Goal: Obtain resource: Obtain resource

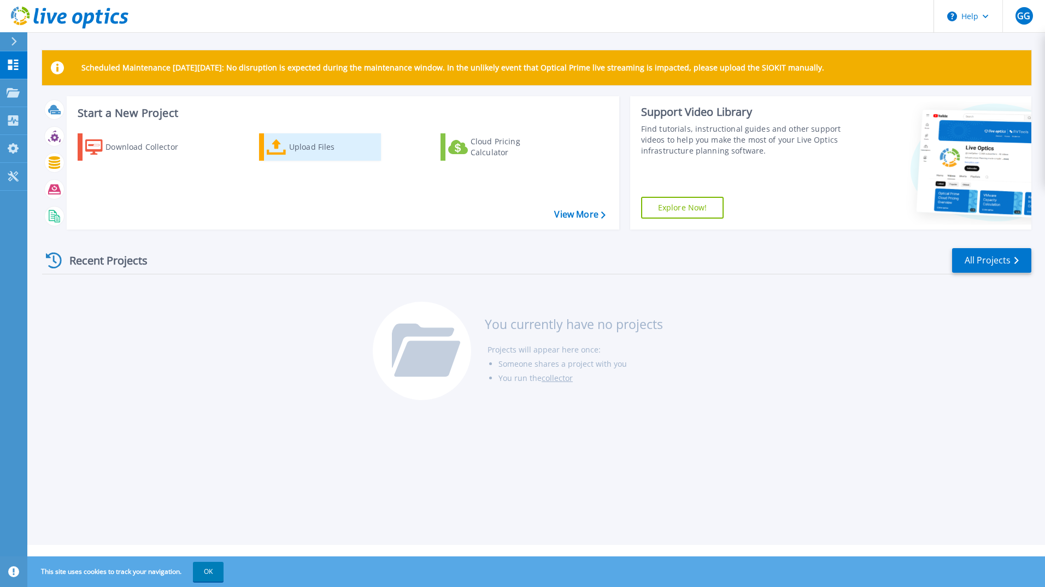
click at [331, 133] on link "Upload Files" at bounding box center [320, 146] width 122 height 27
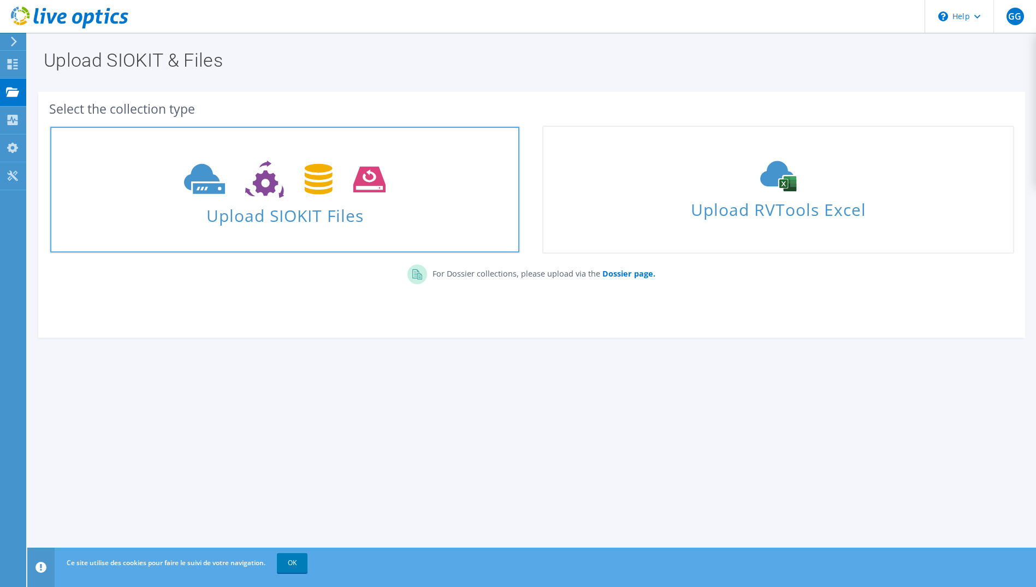
click at [351, 199] on span at bounding box center [284, 178] width 469 height 46
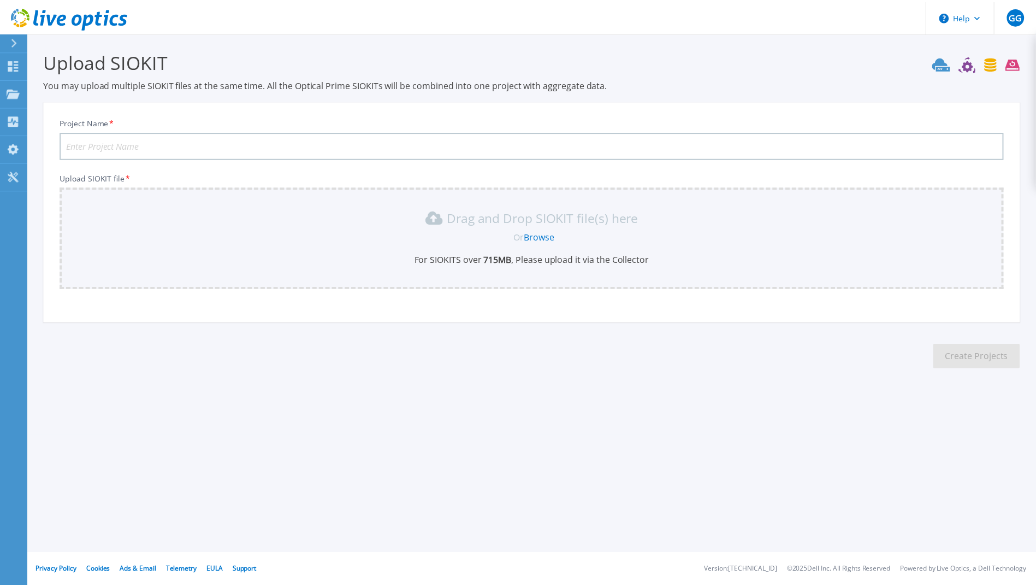
scroll to position [4, 0]
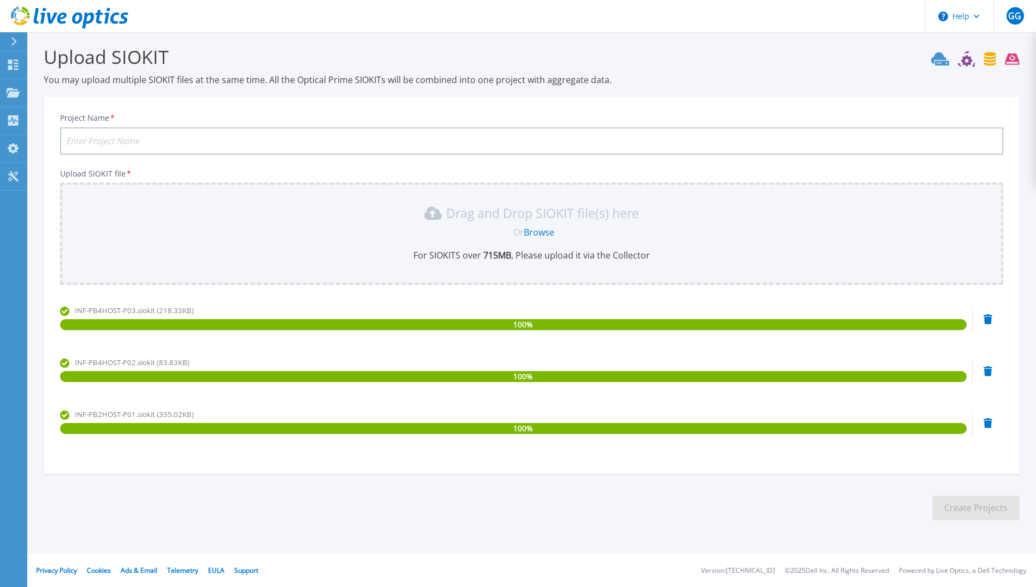
click at [140, 135] on input "Project Name *" at bounding box center [532, 140] width 944 height 27
type input "OREP"
click at [991, 510] on button "Create Projects" at bounding box center [976, 508] width 87 height 25
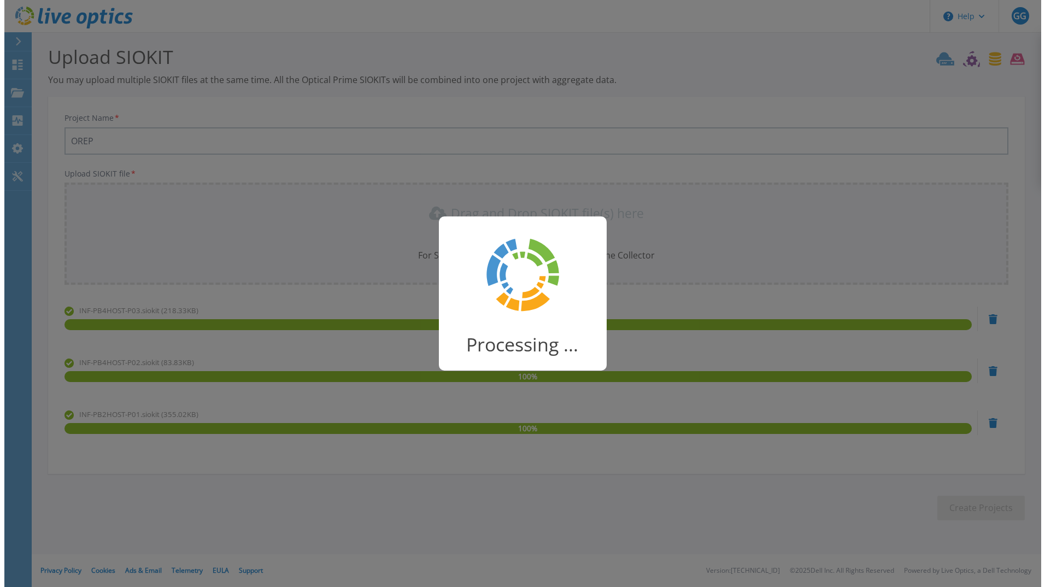
scroll to position [0, 0]
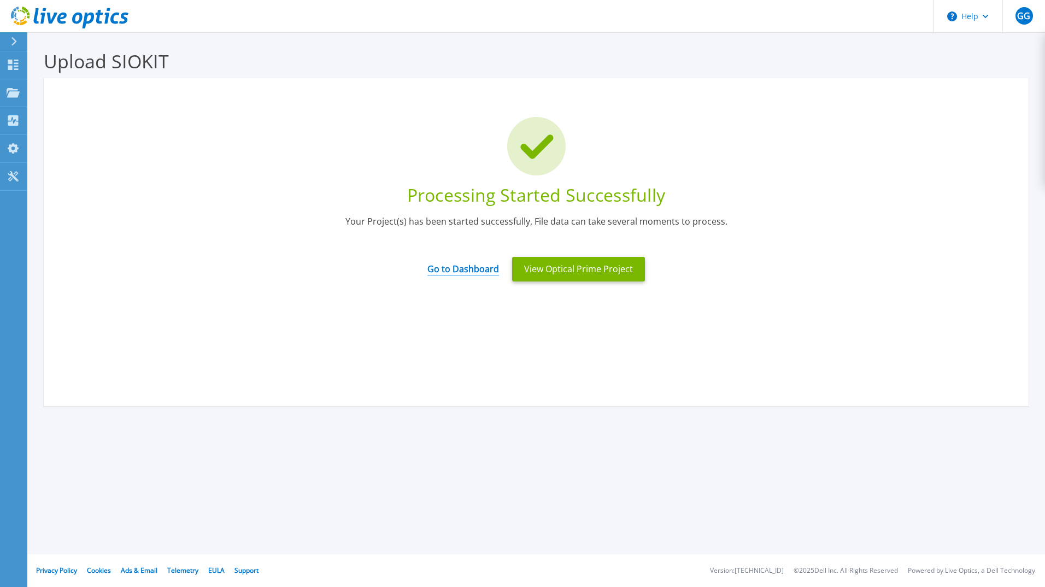
click at [467, 270] on link "Go to Dashboard" at bounding box center [463, 265] width 72 height 21
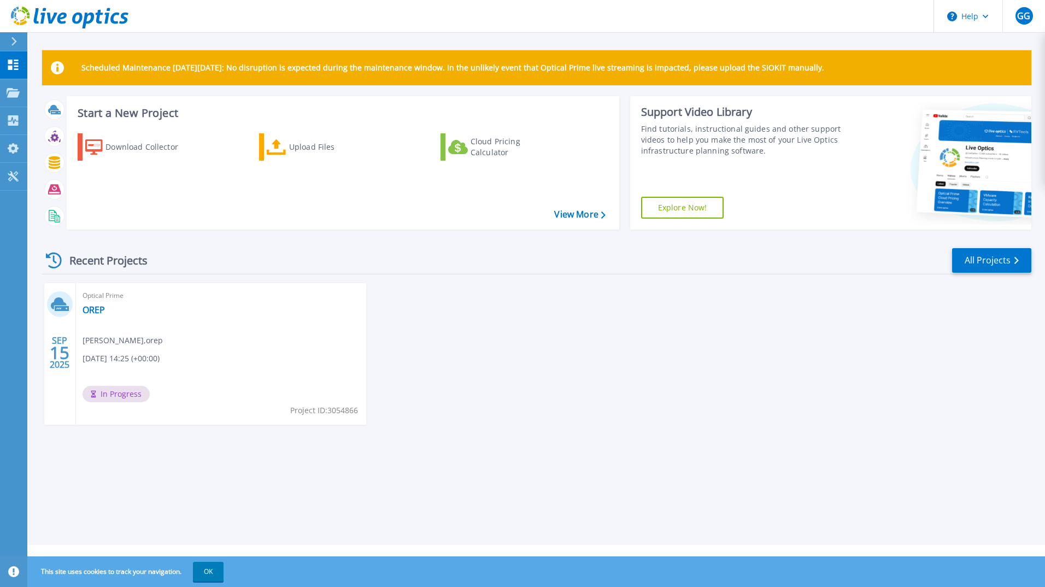
click at [125, 346] on span "Geoffroy GUEGAN , orep" at bounding box center [123, 340] width 80 height 12
click at [58, 307] on icon at bounding box center [60, 304] width 18 height 17
click at [100, 309] on link "OREP" at bounding box center [94, 309] width 22 height 11
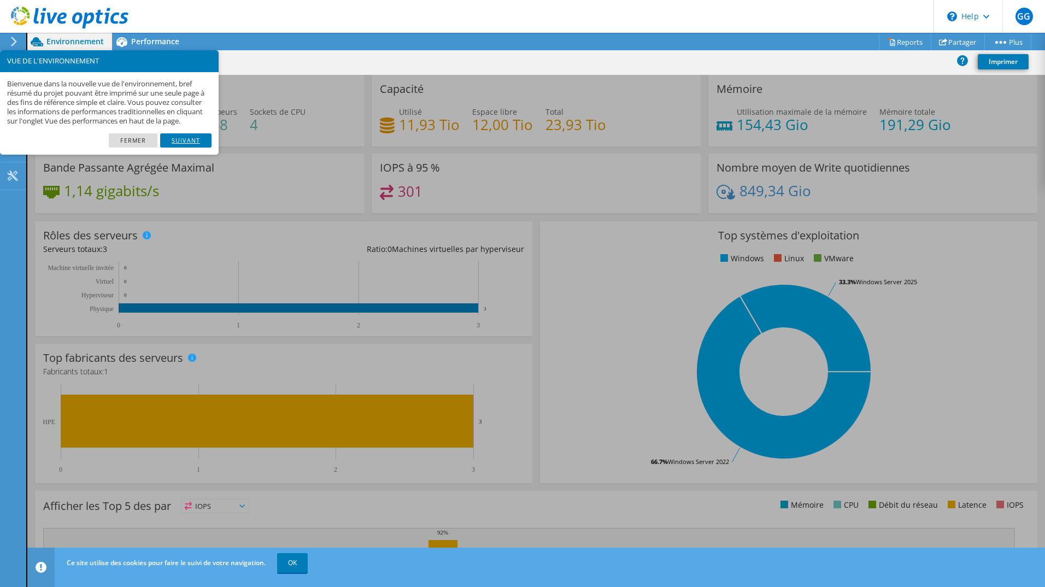
click at [196, 148] on link "Suivant" at bounding box center [185, 140] width 51 height 14
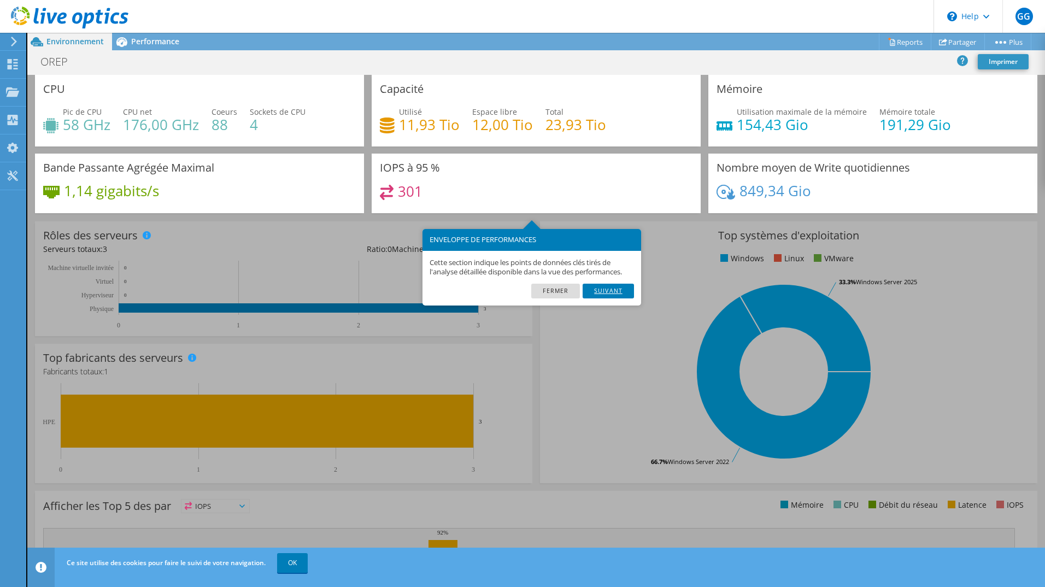
click at [613, 289] on link "Suivant" at bounding box center [607, 291] width 51 height 14
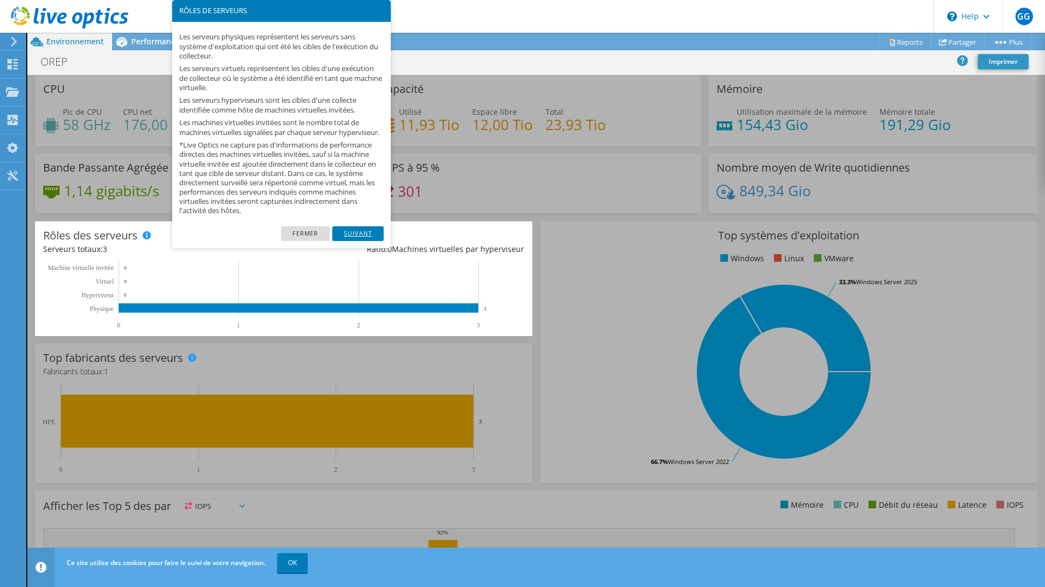
click at [368, 238] on link "Suivant" at bounding box center [357, 233] width 51 height 14
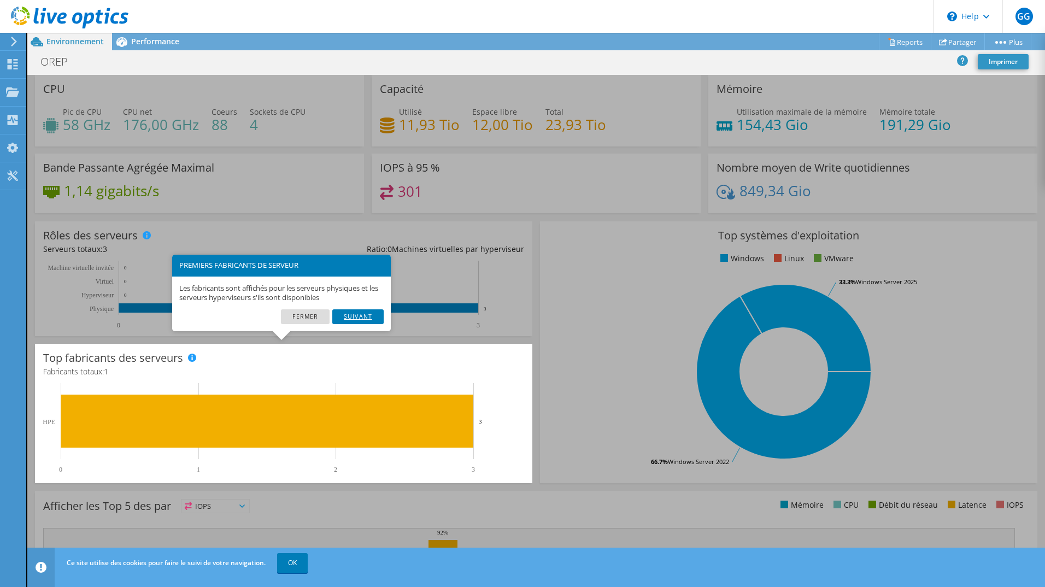
click at [356, 311] on link "Suivant" at bounding box center [357, 316] width 51 height 14
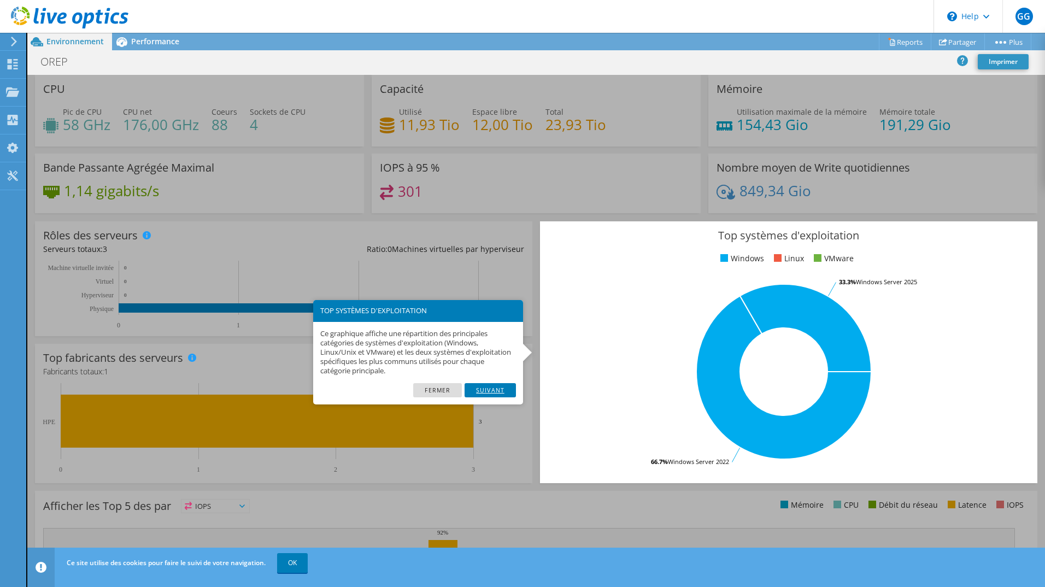
click at [494, 393] on link "Suivant" at bounding box center [489, 390] width 51 height 14
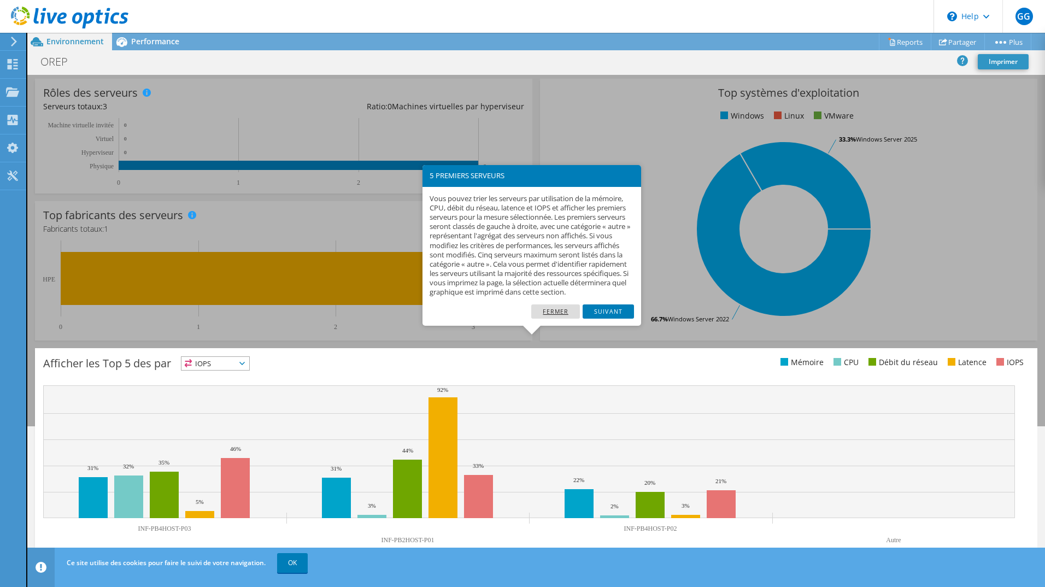
click at [542, 319] on link "Fermer" at bounding box center [555, 311] width 49 height 14
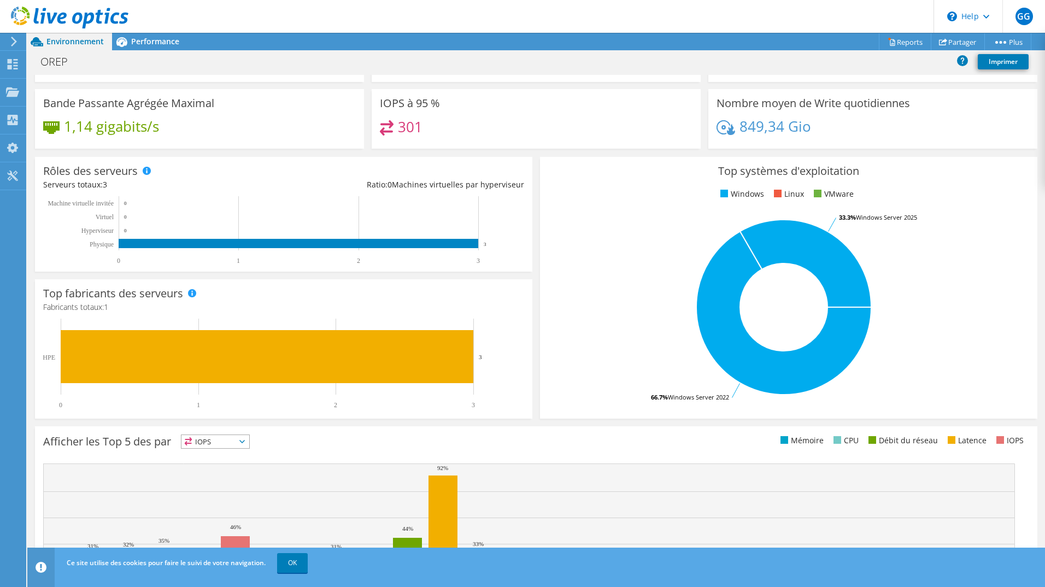
scroll to position [0, 0]
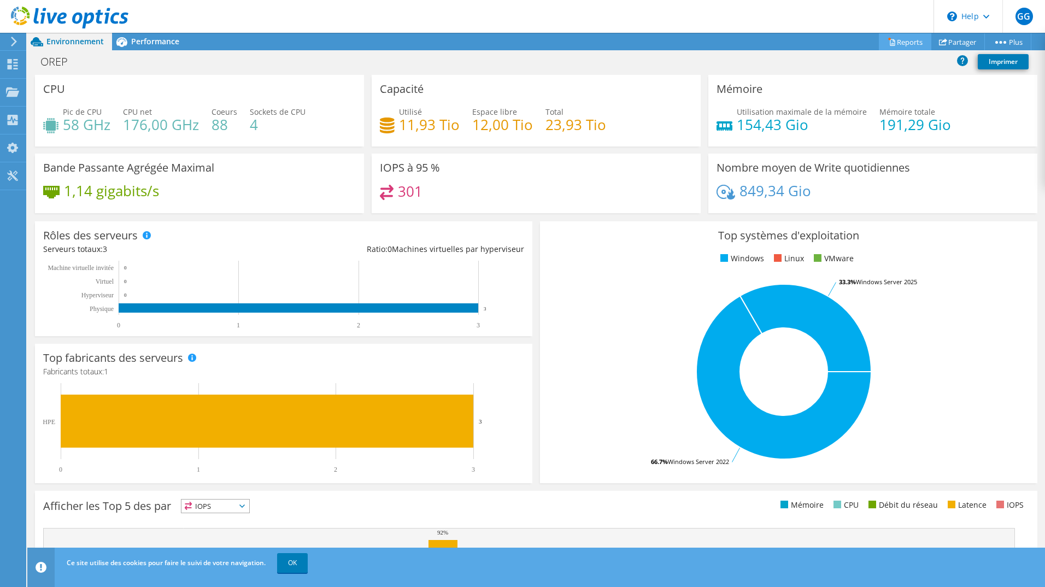
click at [889, 45] on link "Reports" at bounding box center [905, 41] width 52 height 17
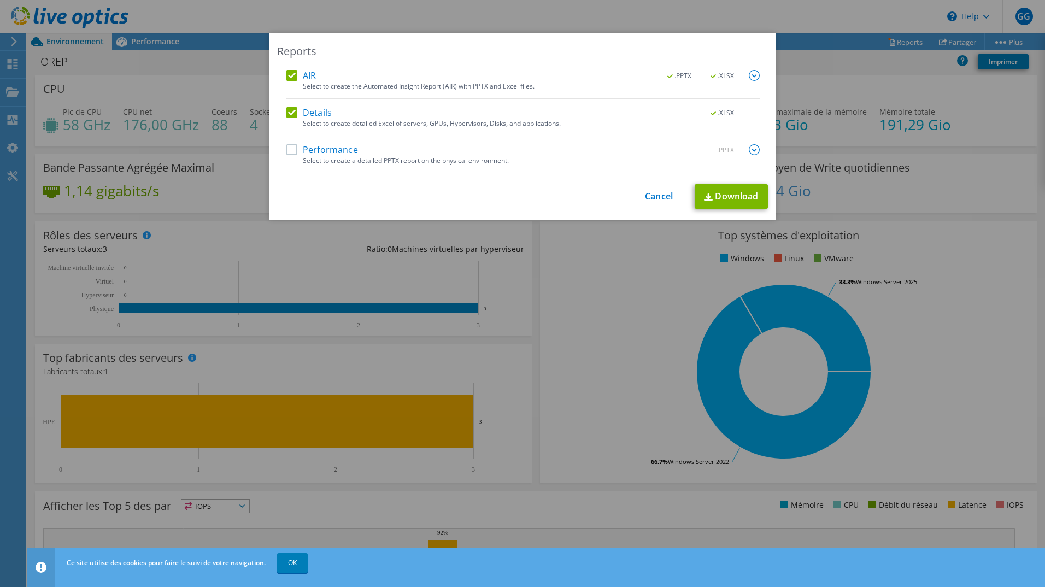
click at [320, 143] on div "AIR .PPTX .XLSX Select to create the Automated Insight Report (AIR) with PPTX a…" at bounding box center [522, 121] width 473 height 103
click at [291, 146] on label "Performance" at bounding box center [322, 149] width 72 height 11
click at [0, 0] on input "Performance" at bounding box center [0, 0] width 0 height 0
click at [752, 147] on img at bounding box center [754, 149] width 11 height 11
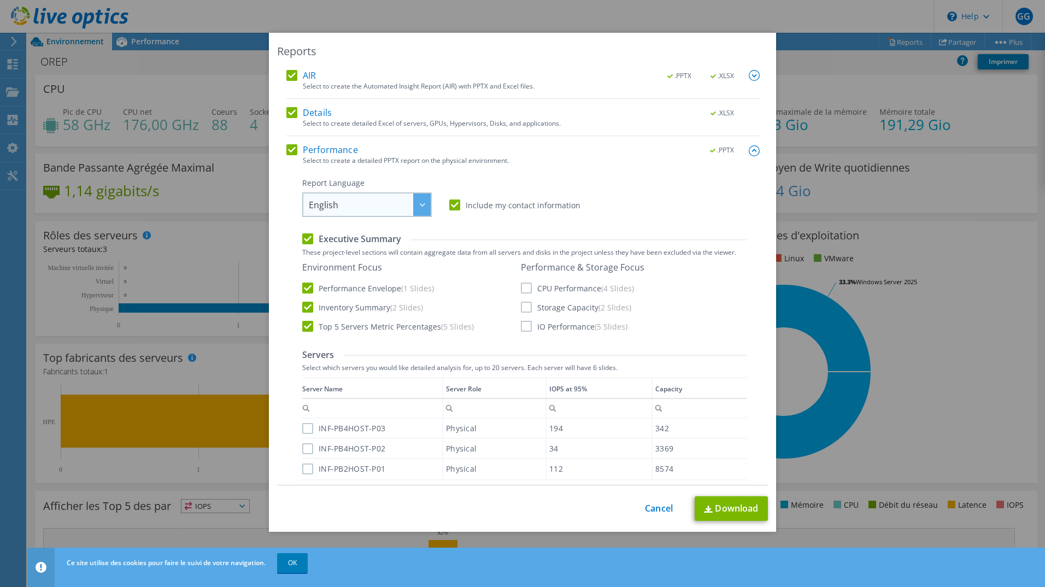
click at [371, 196] on span "English" at bounding box center [370, 204] width 122 height 22
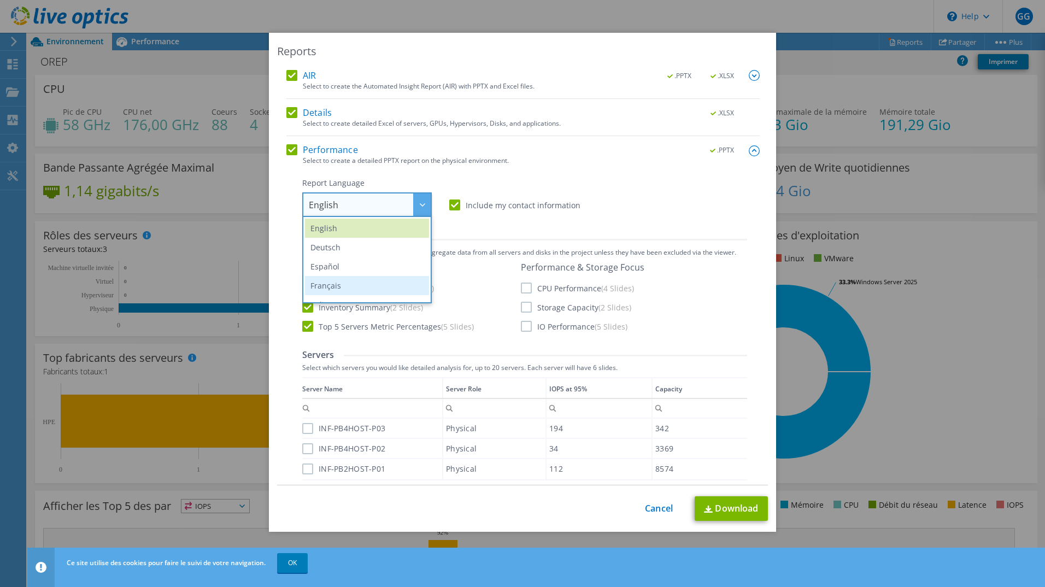
click at [341, 281] on li "Français" at bounding box center [367, 285] width 124 height 19
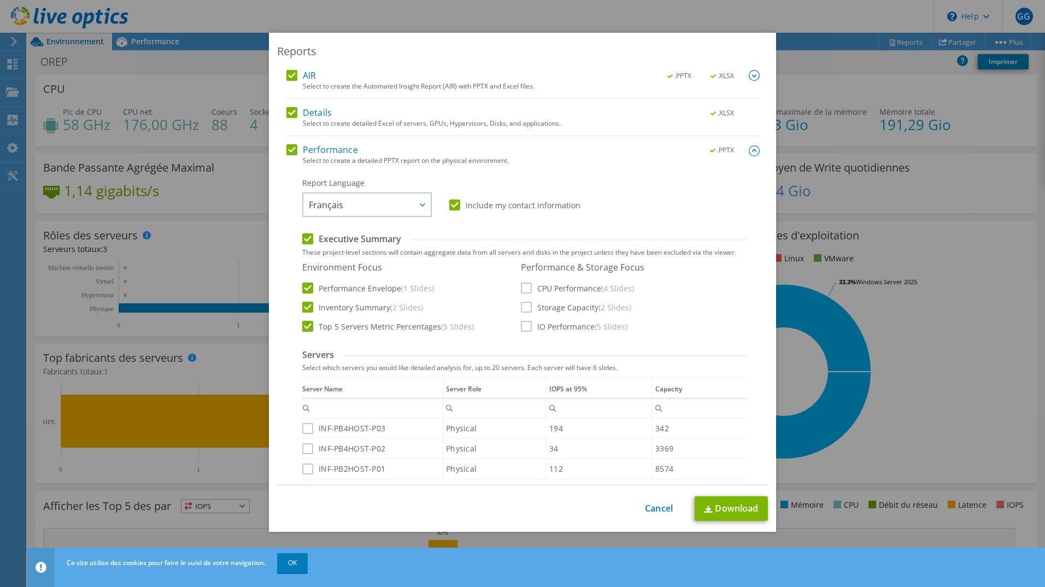
click at [749, 74] on img at bounding box center [754, 75] width 11 height 11
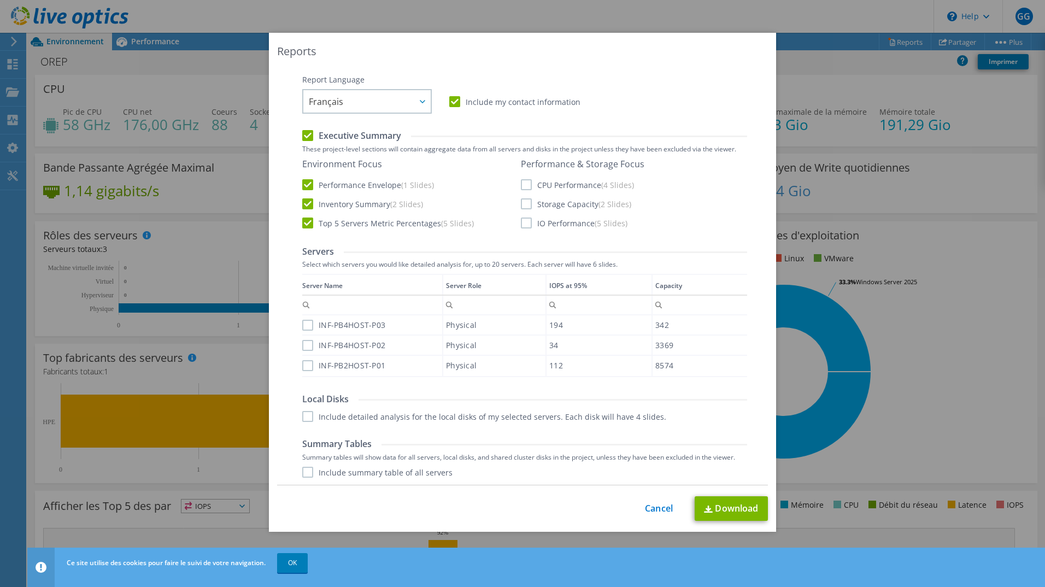
scroll to position [169, 0]
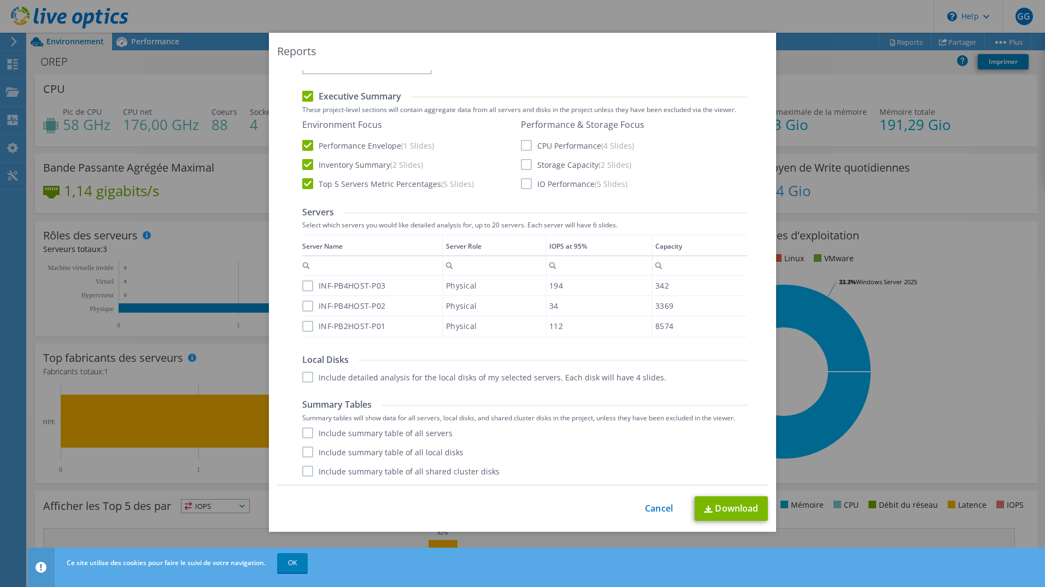
click at [304, 431] on label "Include summary table of all servers" at bounding box center [377, 432] width 150 height 11
click at [0, 0] on input "Include summary table of all servers" at bounding box center [0, 0] width 0 height 0
click at [302, 449] on label "Include summary table of all local disks" at bounding box center [382, 451] width 161 height 11
click at [0, 0] on input "Include summary table of all local disks" at bounding box center [0, 0] width 0 height 0
click at [305, 471] on label "Include summary table of all shared cluster disks" at bounding box center [400, 471] width 197 height 11
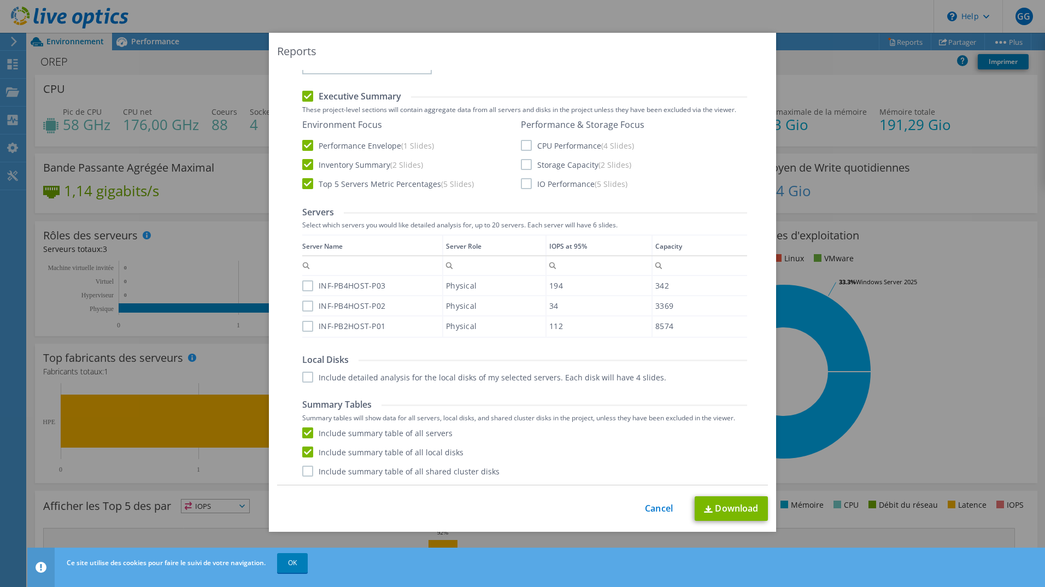
click at [0, 0] on input "Include summary table of all shared cluster disks" at bounding box center [0, 0] width 0 height 0
click at [302, 373] on label "Include detailed analysis for the local disks of my selected servers. Each disk…" at bounding box center [484, 377] width 364 height 11
click at [0, 0] on input "Include detailed analysis for the local disks of my selected servers. Each disk…" at bounding box center [0, 0] width 0 height 0
click at [302, 286] on label "INF-PB4HOST-P03" at bounding box center [343, 285] width 83 height 11
click at [0, 0] on input "INF-PB4HOST-P03" at bounding box center [0, 0] width 0 height 0
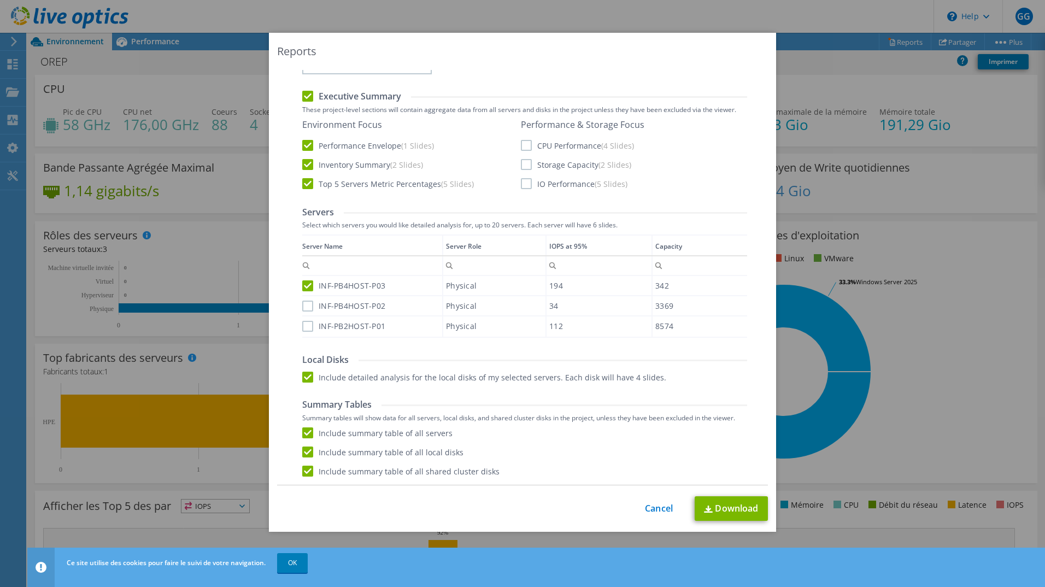
click at [303, 304] on div "INF-PB4HOST-P02" at bounding box center [372, 305] width 140 height 19
click at [305, 326] on label "INF-PB2HOST-P01" at bounding box center [343, 326] width 83 height 11
click at [0, 0] on input "INF-PB2HOST-P01" at bounding box center [0, 0] width 0 height 0
click at [304, 308] on label "INF-PB4HOST-P02" at bounding box center [343, 306] width 83 height 11
click at [0, 0] on input "INF-PB4HOST-P02" at bounding box center [0, 0] width 0 height 0
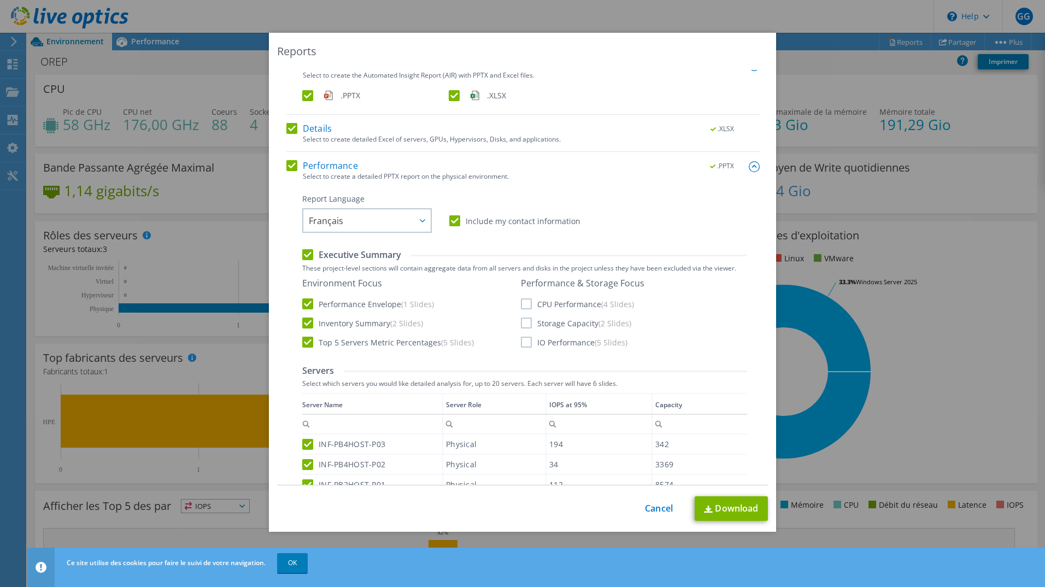
scroll to position [0, 0]
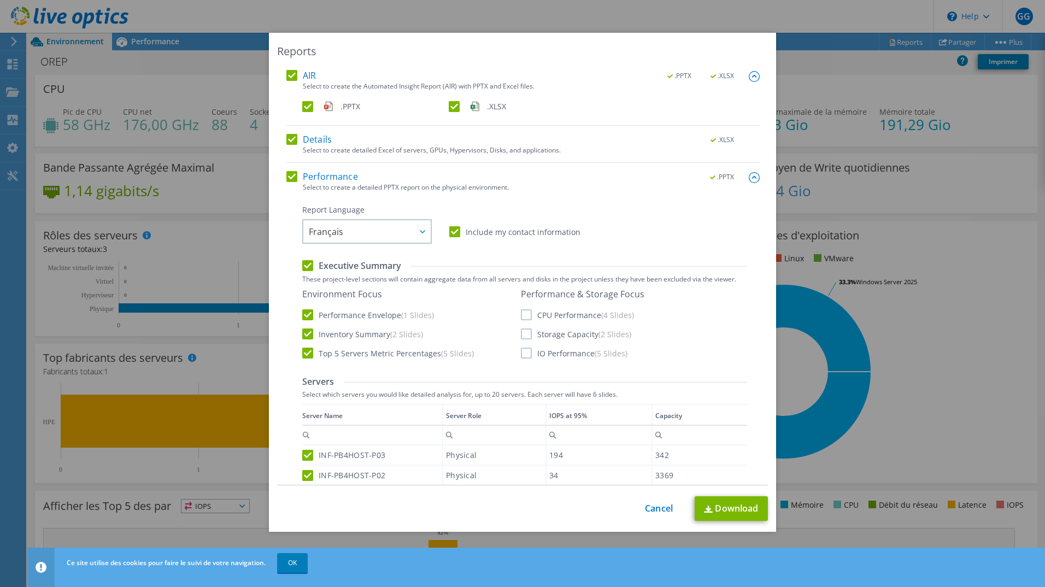
click at [521, 312] on label "CPU Performance (4 Slides)" at bounding box center [577, 314] width 113 height 11
click at [0, 0] on input "CPU Performance (4 Slides)" at bounding box center [0, 0] width 0 height 0
drag, startPoint x: 522, startPoint y: 331, endPoint x: 522, endPoint y: 345, distance: 14.2
click at [522, 335] on label "Storage Capacity (2 Slides)" at bounding box center [576, 333] width 110 height 11
click at [0, 0] on input "Storage Capacity (2 Slides)" at bounding box center [0, 0] width 0 height 0
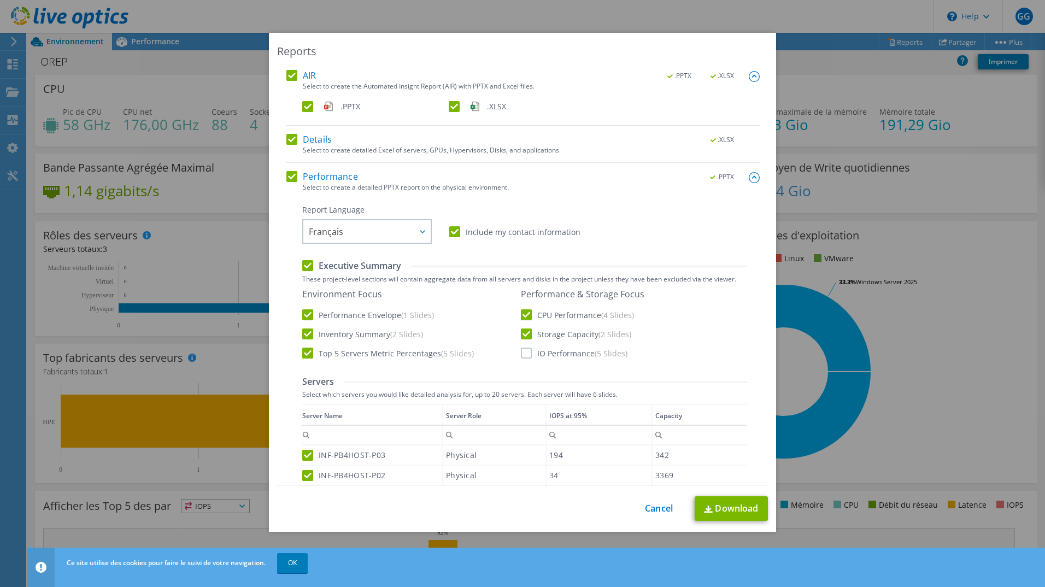
click at [521, 353] on label "IO Performance (5 Slides)" at bounding box center [574, 353] width 107 height 11
click at [0, 0] on input "IO Performance (5 Slides)" at bounding box center [0, 0] width 0 height 0
click at [713, 508] on link "Download" at bounding box center [730, 508] width 73 height 25
drag, startPoint x: 915, startPoint y: 584, endPoint x: 844, endPoint y: 570, distance: 73.0
click at [915, 584] on div "Reports AIR .PPTX .XLSX Select to create the Automated Insight Report (AIR) wit…" at bounding box center [522, 293] width 1045 height 587
